Goal: Transaction & Acquisition: Download file/media

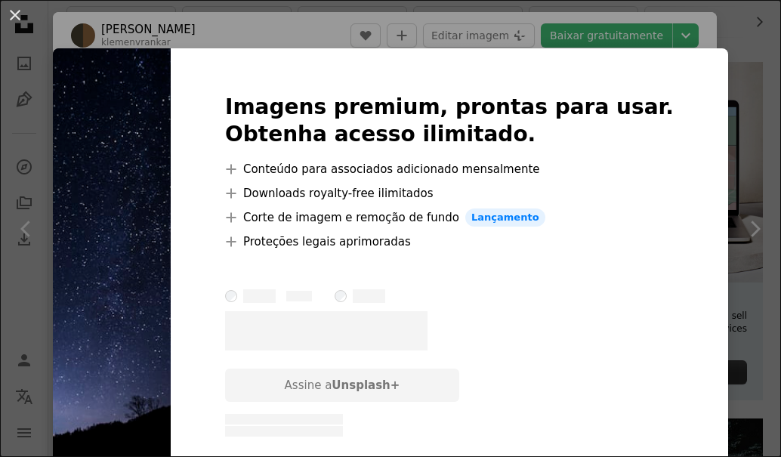
scroll to position [48, 0]
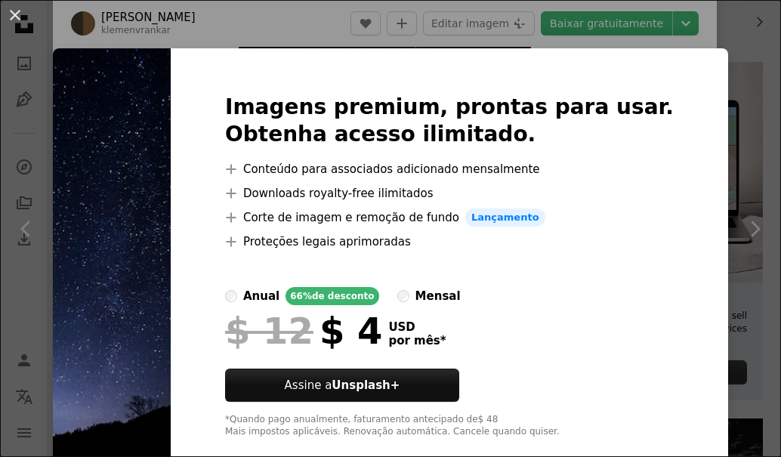
click at [606, 26] on div "An X shape Imagens premium, prontas para usar. Obtenha acesso ilimitado. A plus…" at bounding box center [390, 228] width 781 height 457
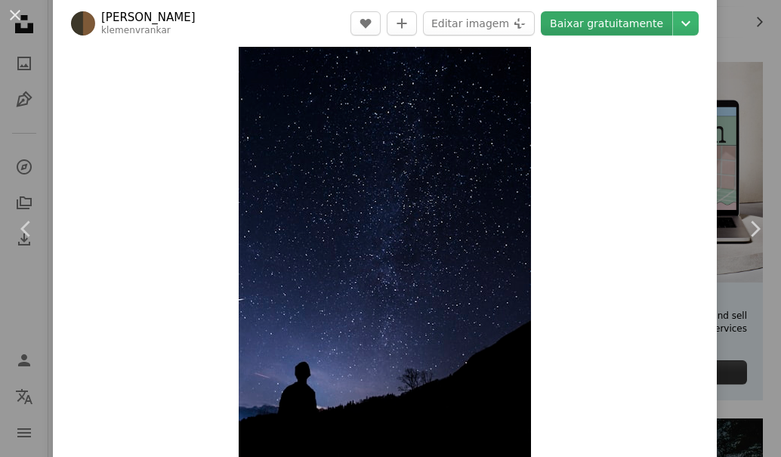
click at [634, 26] on link "Baixar gratuitamente" at bounding box center [606, 23] width 131 height 24
